Goal: Task Accomplishment & Management: Use online tool/utility

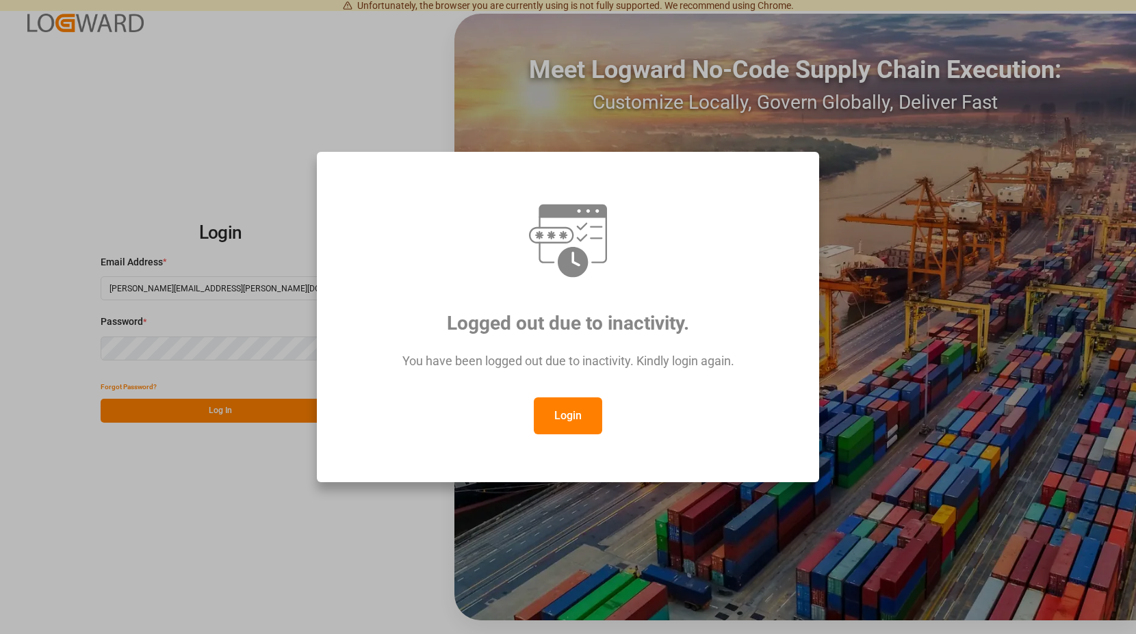
drag, startPoint x: 580, startPoint y: 409, endPoint x: 499, endPoint y: 400, distance: 81.2
click at [580, 409] on button "Login" at bounding box center [568, 416] width 68 height 37
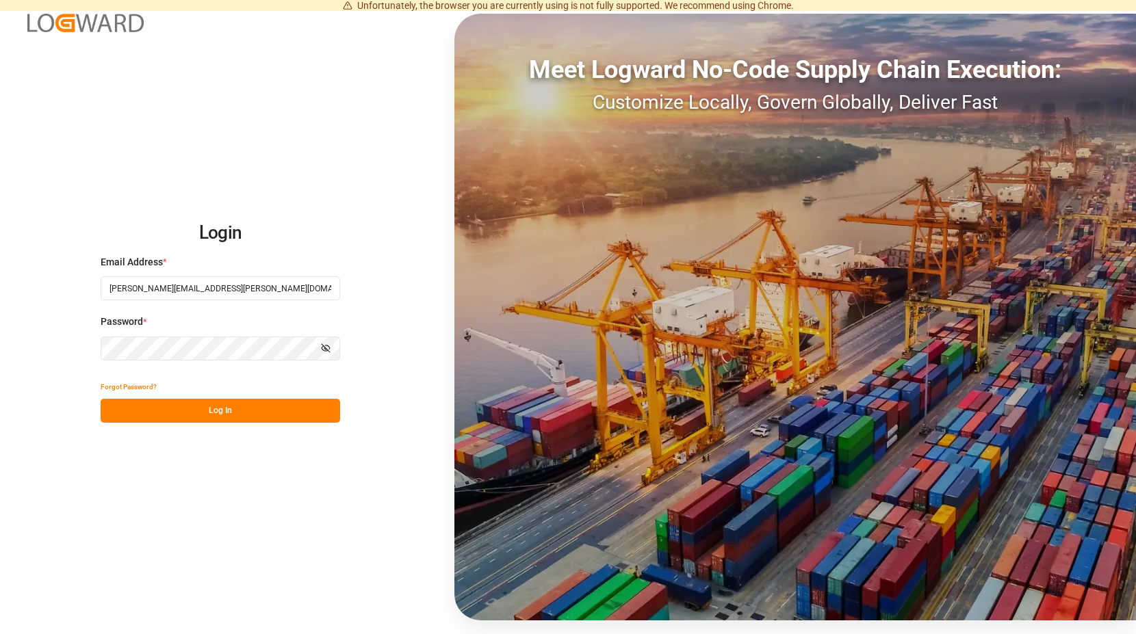
click at [223, 408] on button "Log In" at bounding box center [221, 411] width 240 height 24
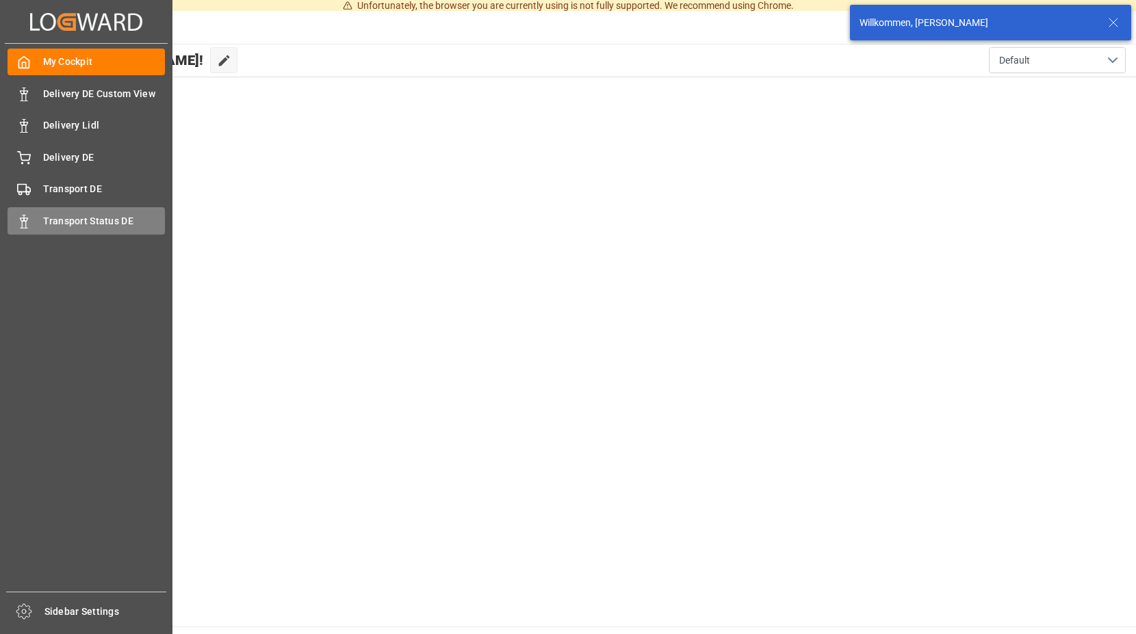
click at [44, 218] on span "Transport Status DE" at bounding box center [104, 221] width 122 height 14
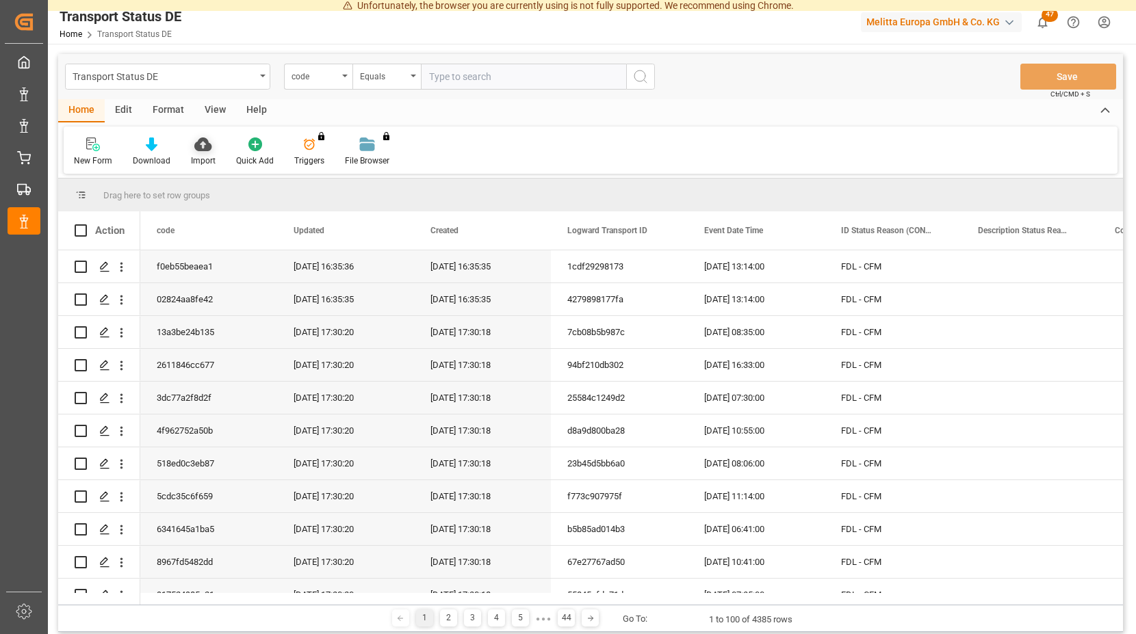
click at [201, 143] on icon at bounding box center [202, 145] width 17 height 14
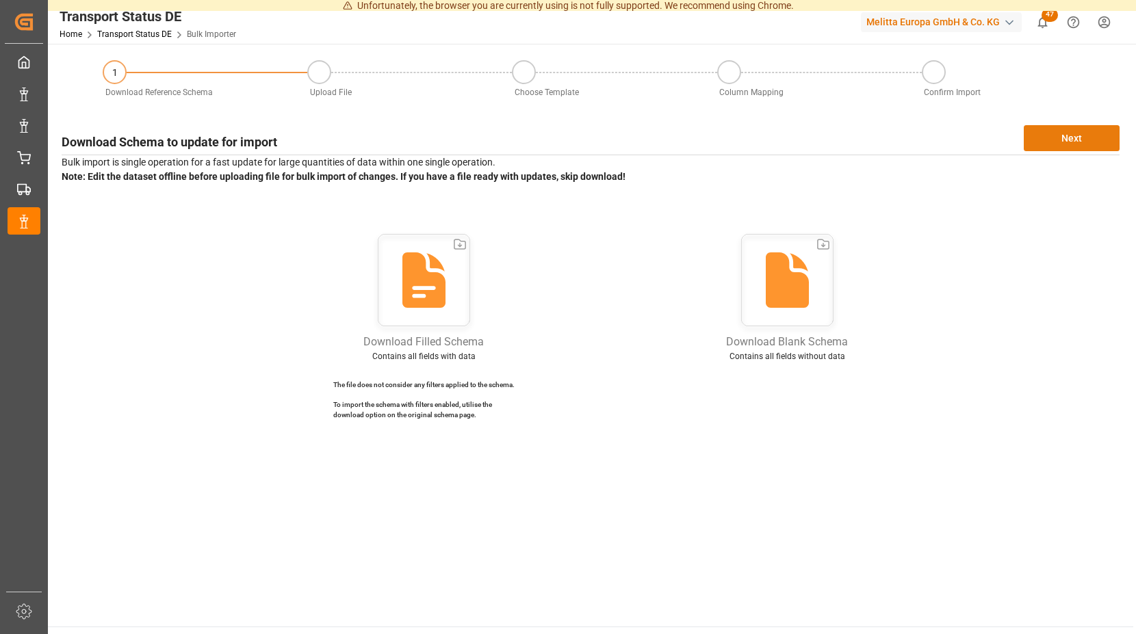
click at [1060, 135] on button "Next" at bounding box center [1072, 138] width 96 height 26
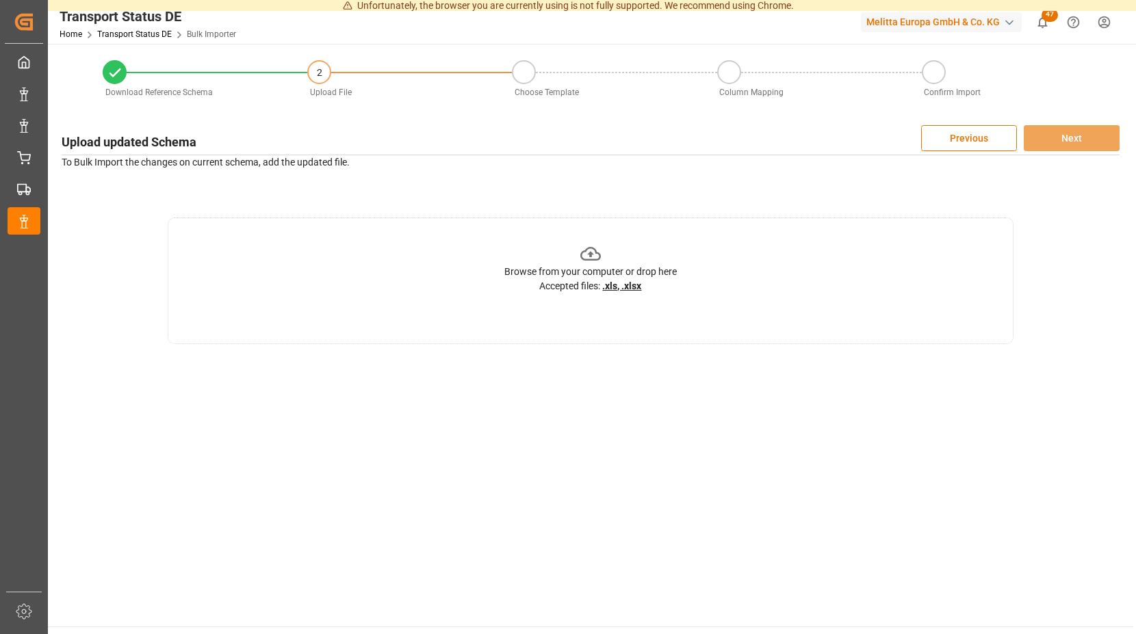
click at [589, 255] on icon at bounding box center [590, 254] width 21 height 21
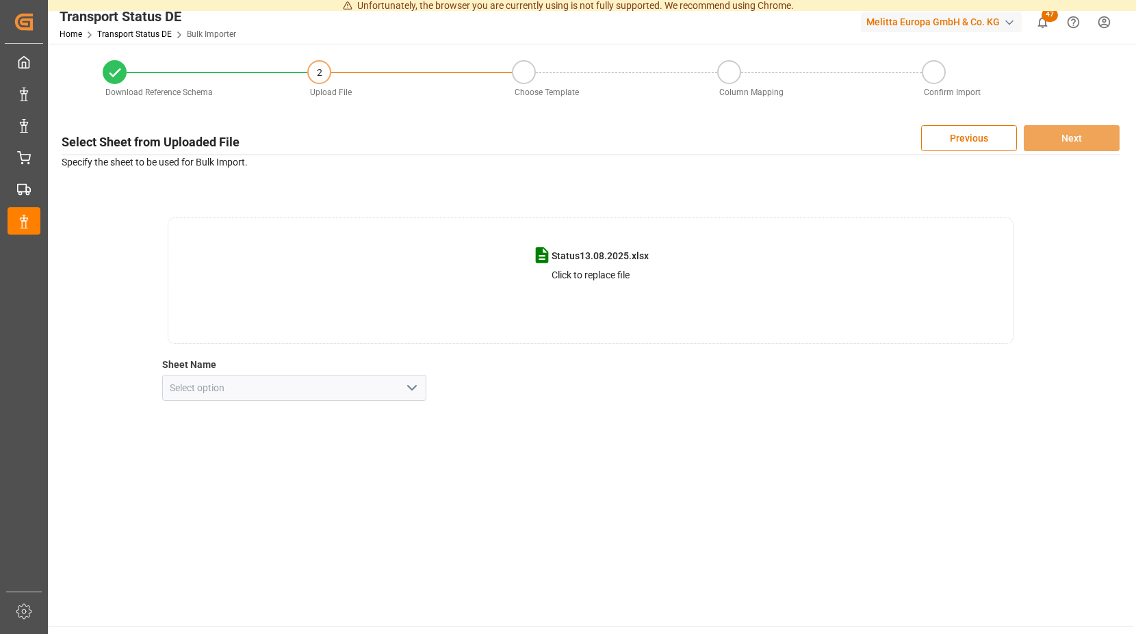
click at [415, 388] on polyline "open menu" at bounding box center [412, 388] width 8 height 4
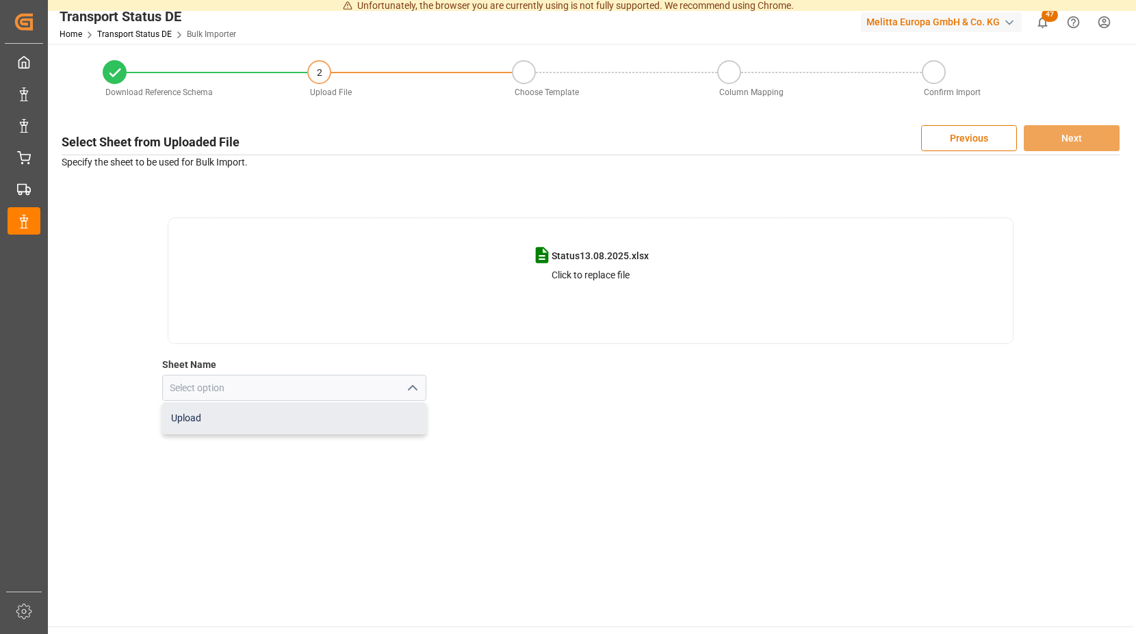
click at [248, 413] on div "Upload" at bounding box center [294, 418] width 263 height 31
type input "Upload"
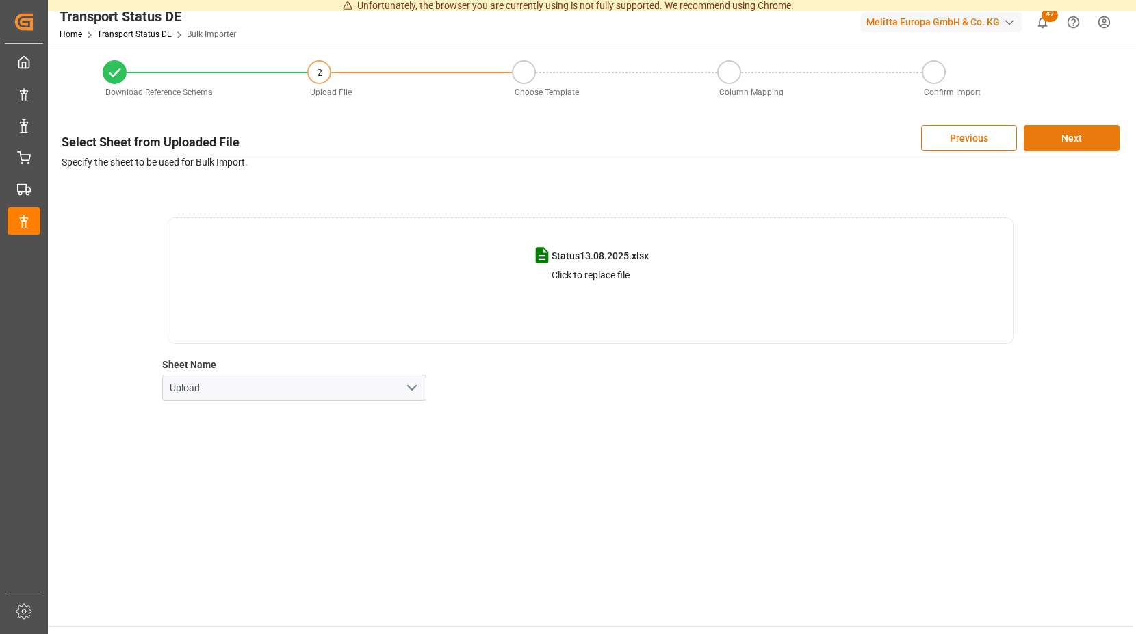
click at [1051, 140] on button "Next" at bounding box center [1072, 138] width 96 height 26
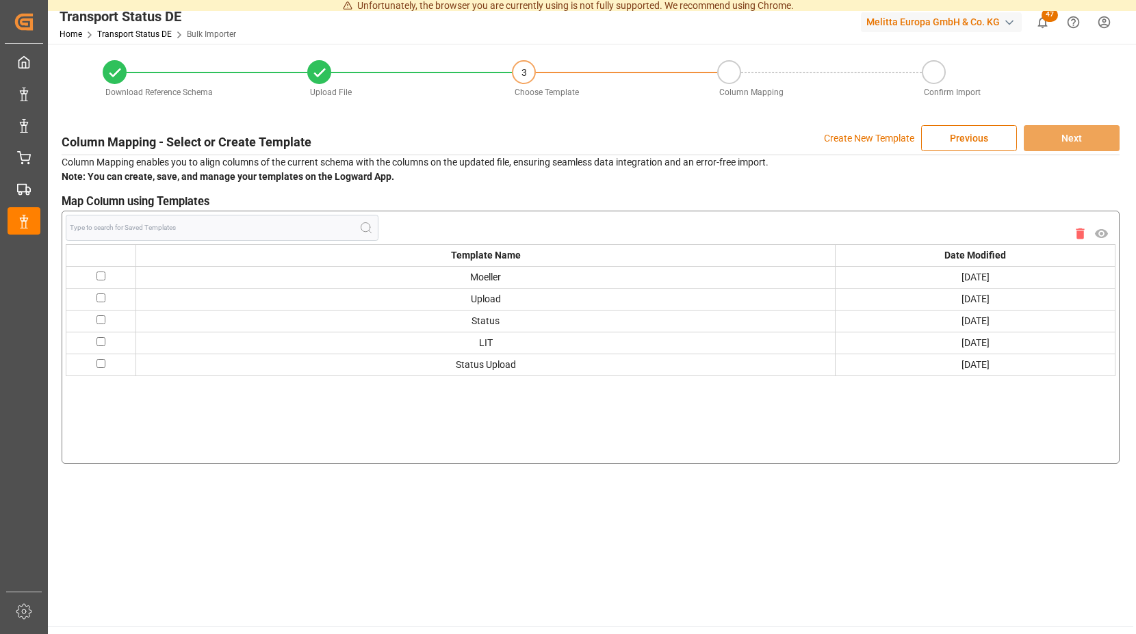
click at [101, 279] on input "checkbox" at bounding box center [100, 276] width 9 height 9
checkbox input "true"
click at [1055, 130] on button "Next" at bounding box center [1072, 138] width 96 height 26
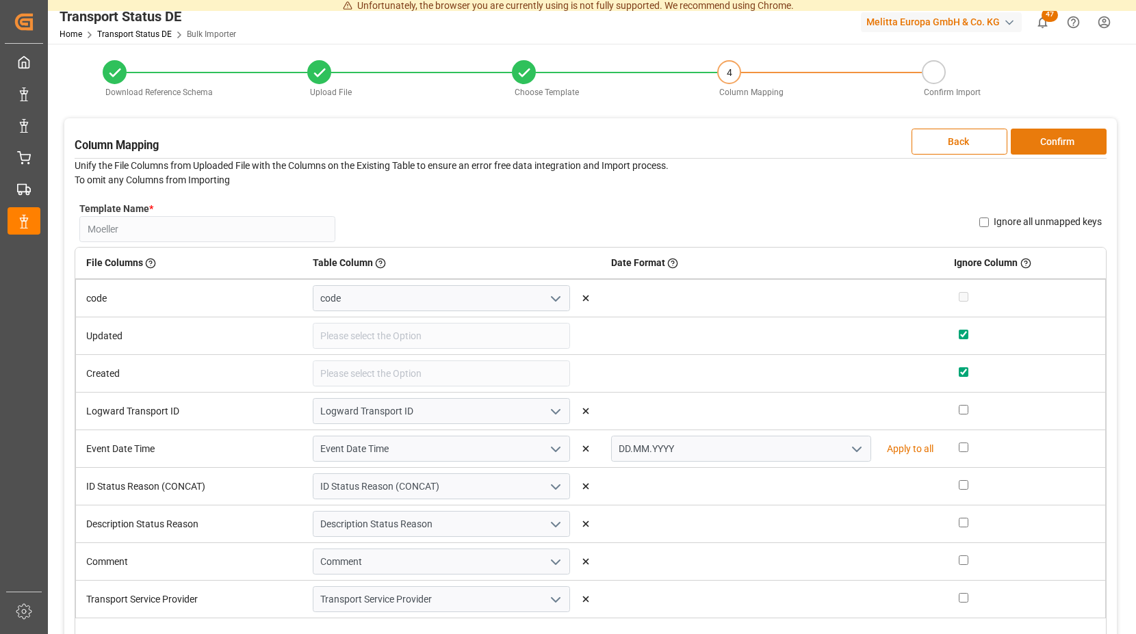
click at [1039, 138] on button "Confirm" at bounding box center [1059, 142] width 96 height 26
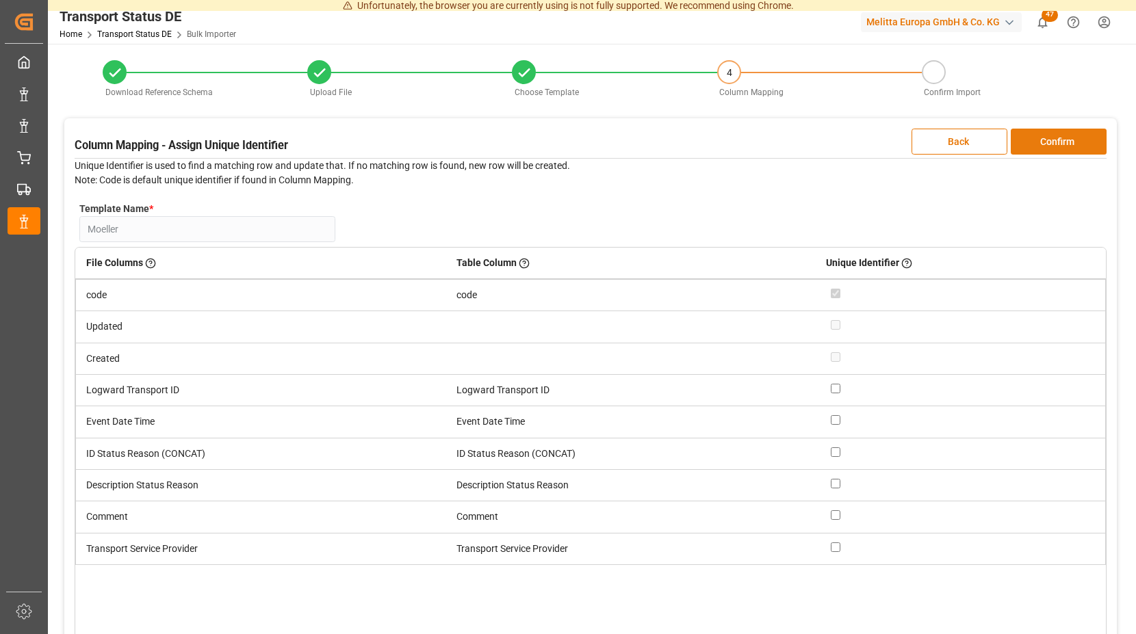
click at [1039, 138] on button "Confirm" at bounding box center [1059, 142] width 96 height 26
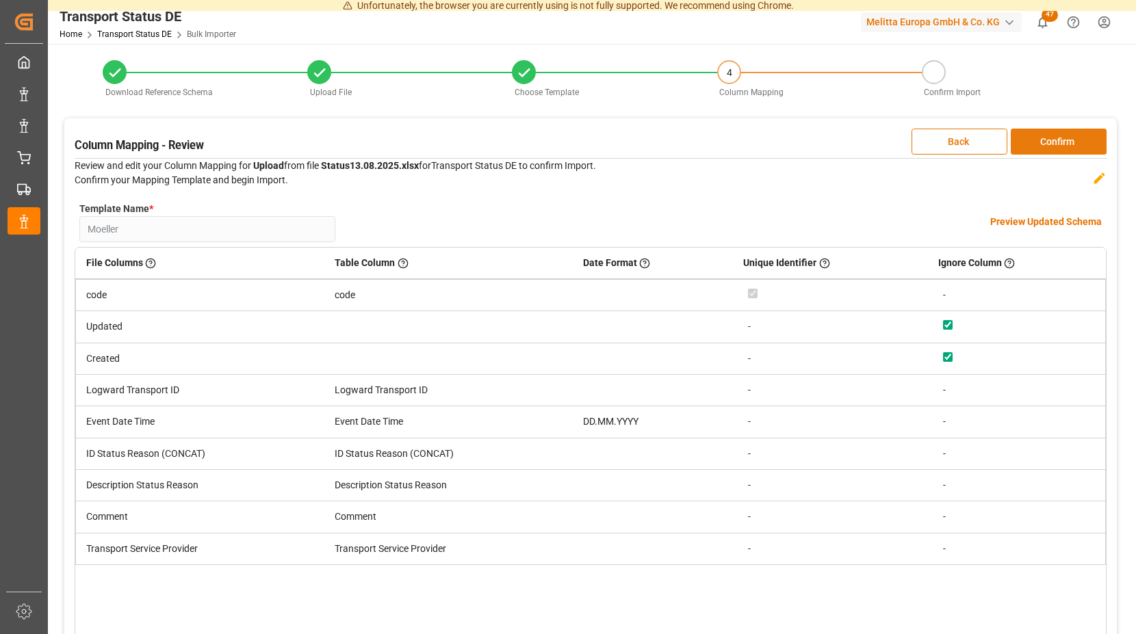
click at [1039, 138] on button "Confirm" at bounding box center [1059, 142] width 96 height 26
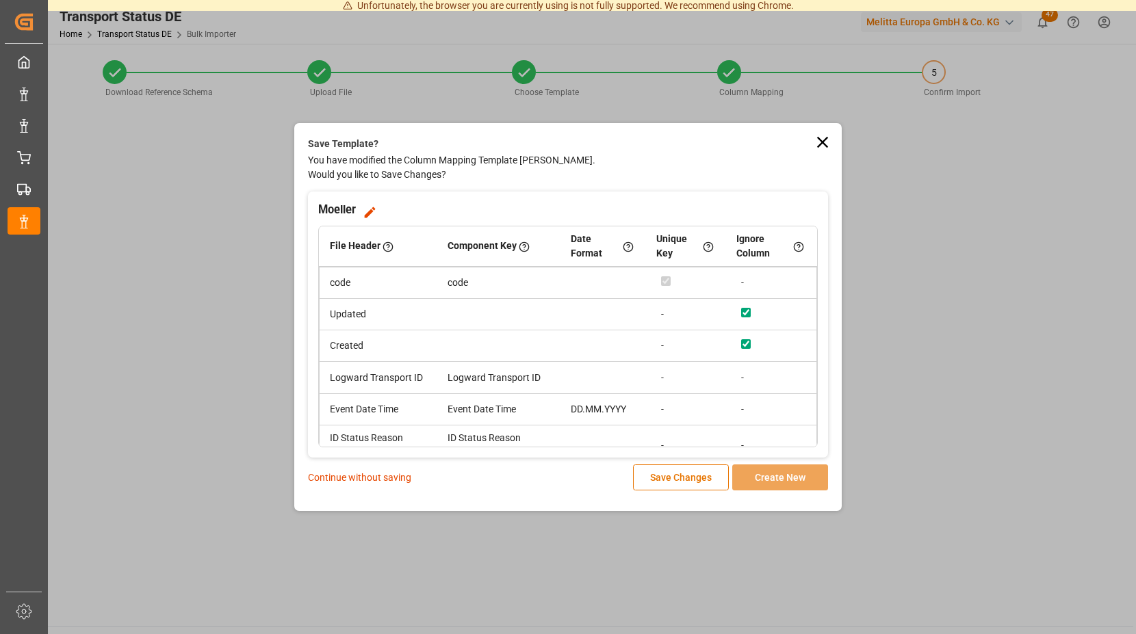
click at [372, 479] on p "Continue without saving" at bounding box center [359, 478] width 103 height 14
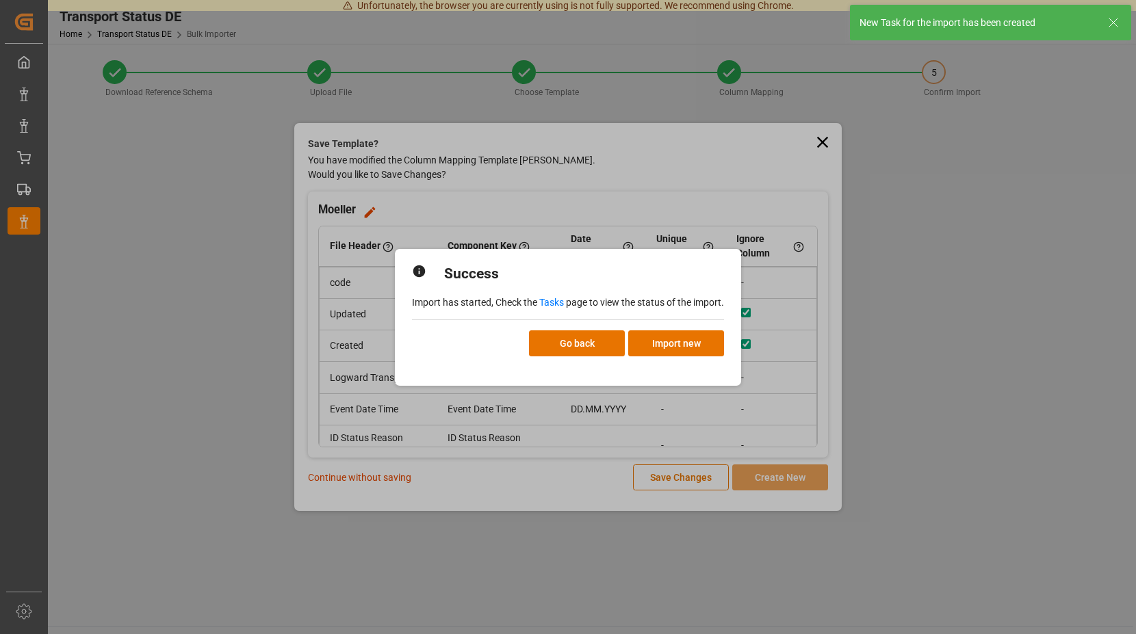
click at [552, 299] on link "Tasks" at bounding box center [551, 302] width 25 height 11
